Goal: Task Accomplishment & Management: Manage account settings

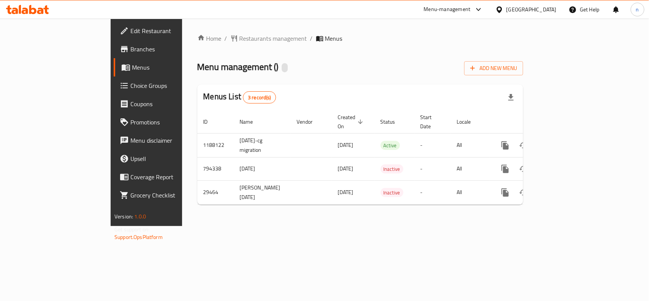
click at [198, 73] on span "Menu management ( )" at bounding box center [237, 66] width 81 height 17
click at [203, 69] on span "Menu management ( )" at bounding box center [237, 66] width 81 height 17
click at [204, 69] on span "Menu management ( )" at bounding box center [237, 66] width 81 height 17
click at [219, 68] on div "Menu management ( ) Add New Menu" at bounding box center [360, 66] width 326 height 17
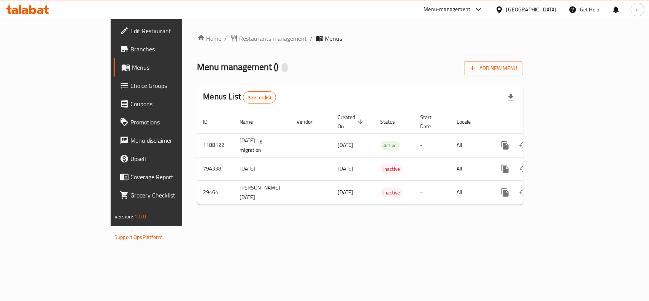
click at [219, 67] on div "Menu management ( ) Add New Menu" at bounding box center [360, 66] width 326 height 17
click at [282, 67] on div at bounding box center [285, 67] width 6 height 9
click at [130, 27] on span "Edit Restaurant" at bounding box center [171, 30] width 83 height 9
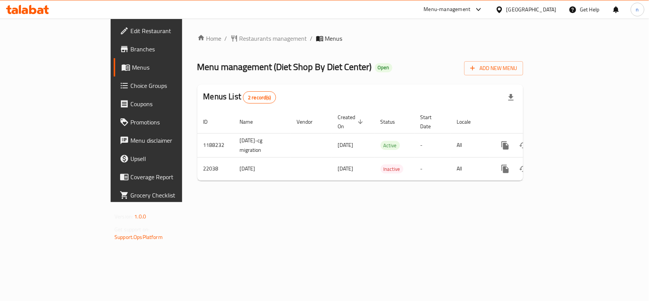
click at [130, 29] on span "Edit Restaurant" at bounding box center [171, 30] width 83 height 9
